Goal: Navigation & Orientation: Go to known website

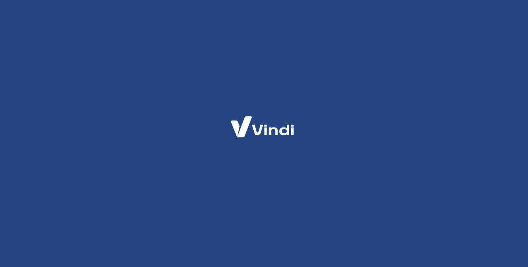
click at [236, 127] on icon at bounding box center [235, 128] width 9 height 16
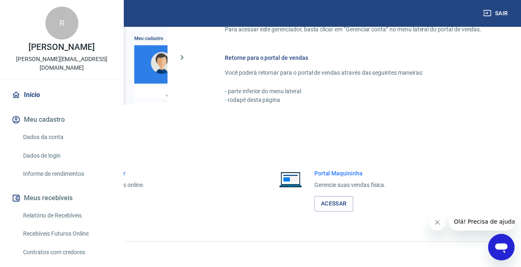
scroll to position [411, 0]
click at [110, 208] on link "Acessar" at bounding box center [90, 203] width 39 height 15
